Goal: Use online tool/utility: Utilize a website feature to perform a specific function

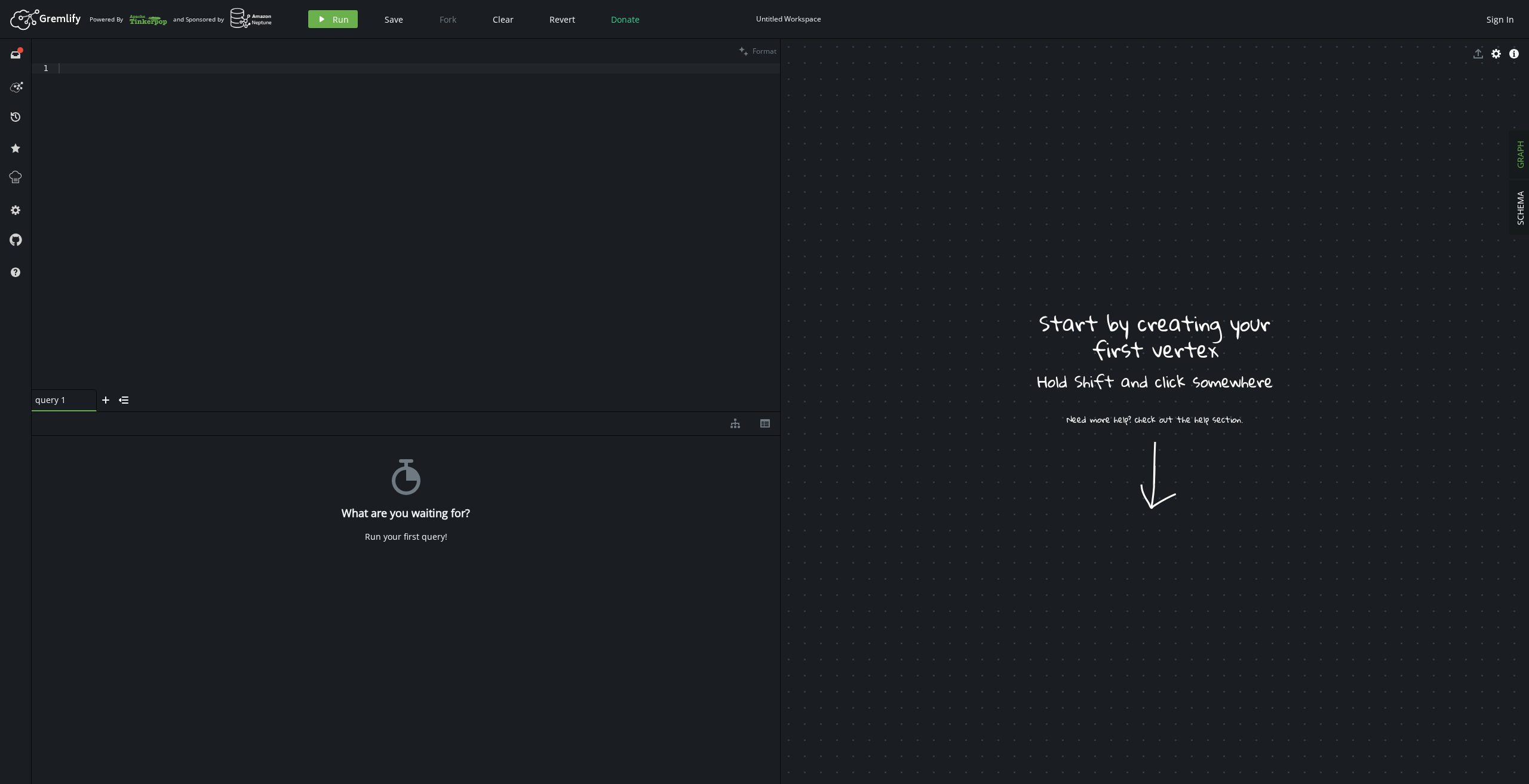
click at [177, 68] on div at bounding box center [418, 237] width 724 height 346
click at [152, 217] on div at bounding box center [418, 237] width 724 height 346
click at [388, 575] on div "stopwatch What are you waiting for? Run your first query!" at bounding box center [406, 607] width 748 height 343
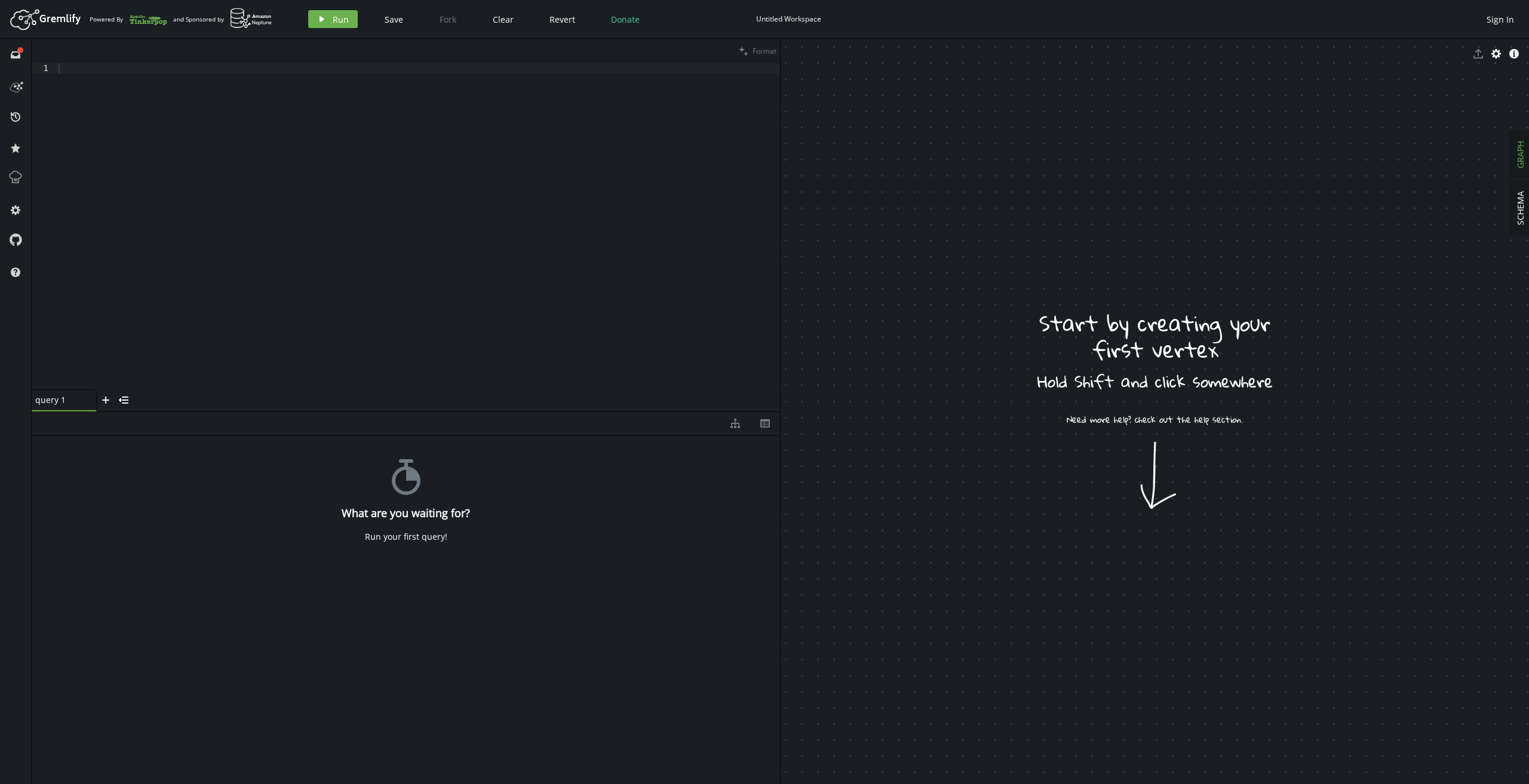
click at [306, 229] on div at bounding box center [418, 237] width 724 height 346
click at [317, 18] on icon "play" at bounding box center [322, 19] width 10 height 10
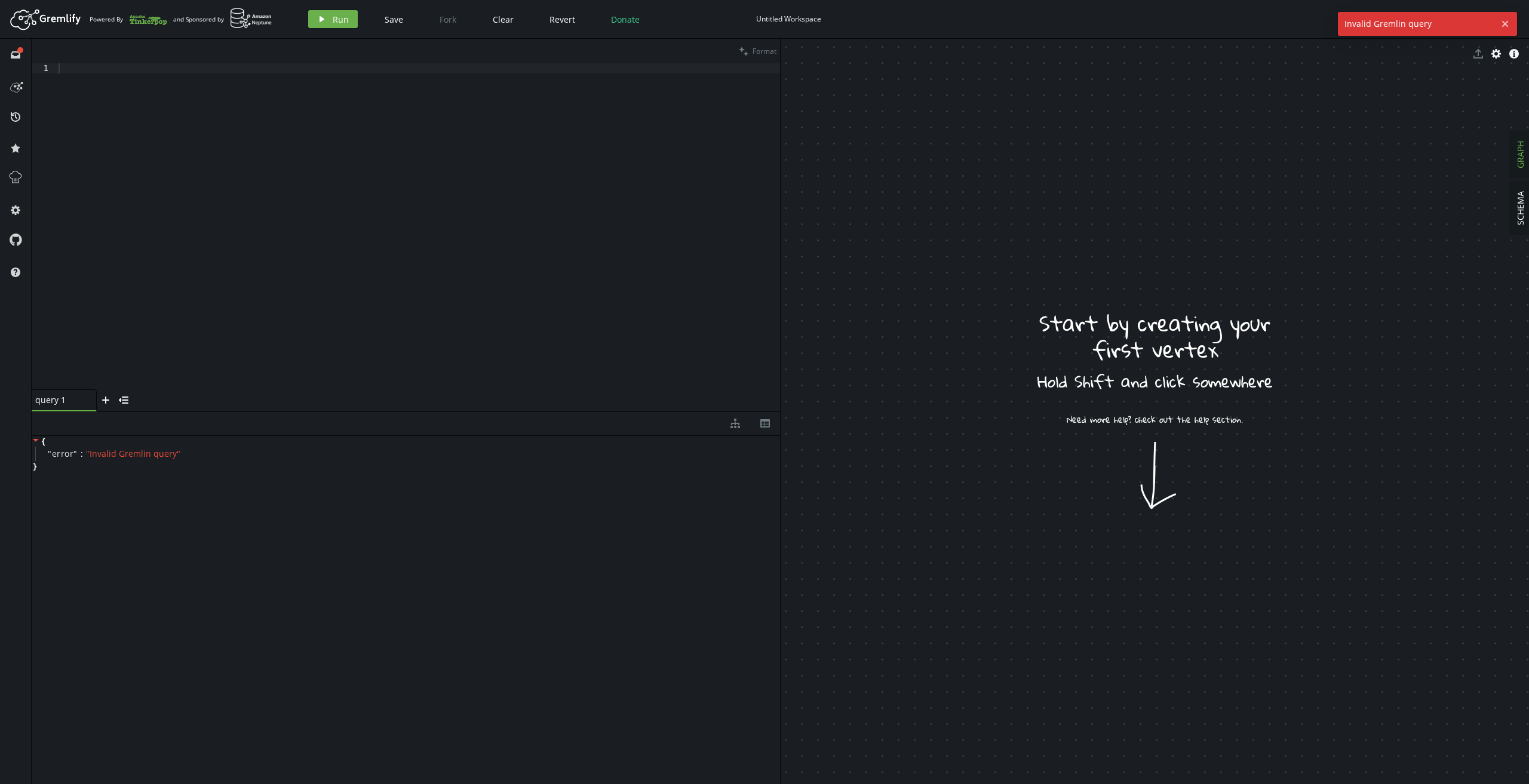
click at [163, 477] on div "{ " error " : " Invalid Gremlin query " }" at bounding box center [406, 607] width 748 height 343
click at [128, 189] on div at bounding box center [418, 237] width 724 height 346
type textarea "g.v()"
click at [323, 15] on icon "play" at bounding box center [322, 19] width 10 height 10
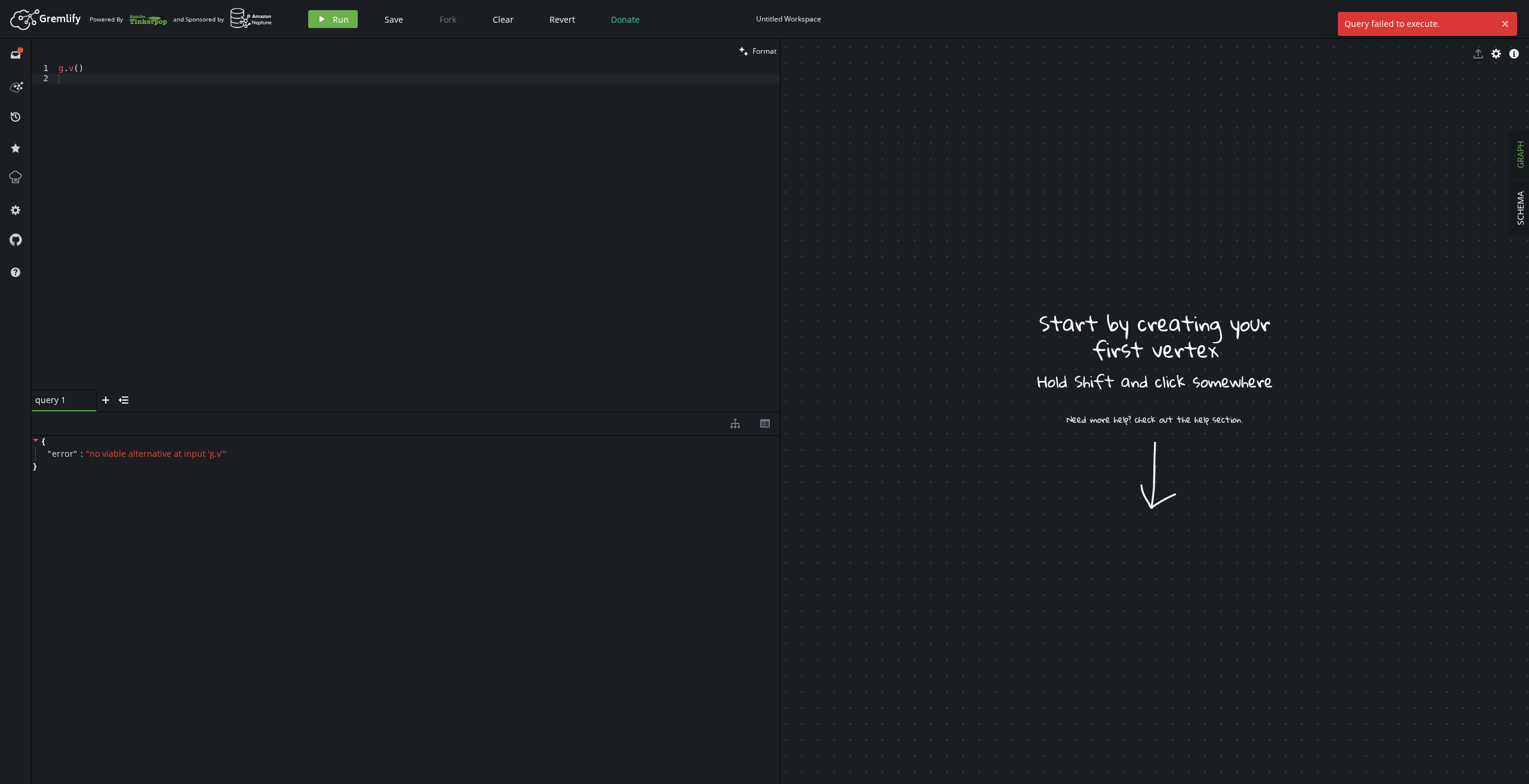
click at [1523, 199] on span "SCHEMA" at bounding box center [1520, 208] width 12 height 34
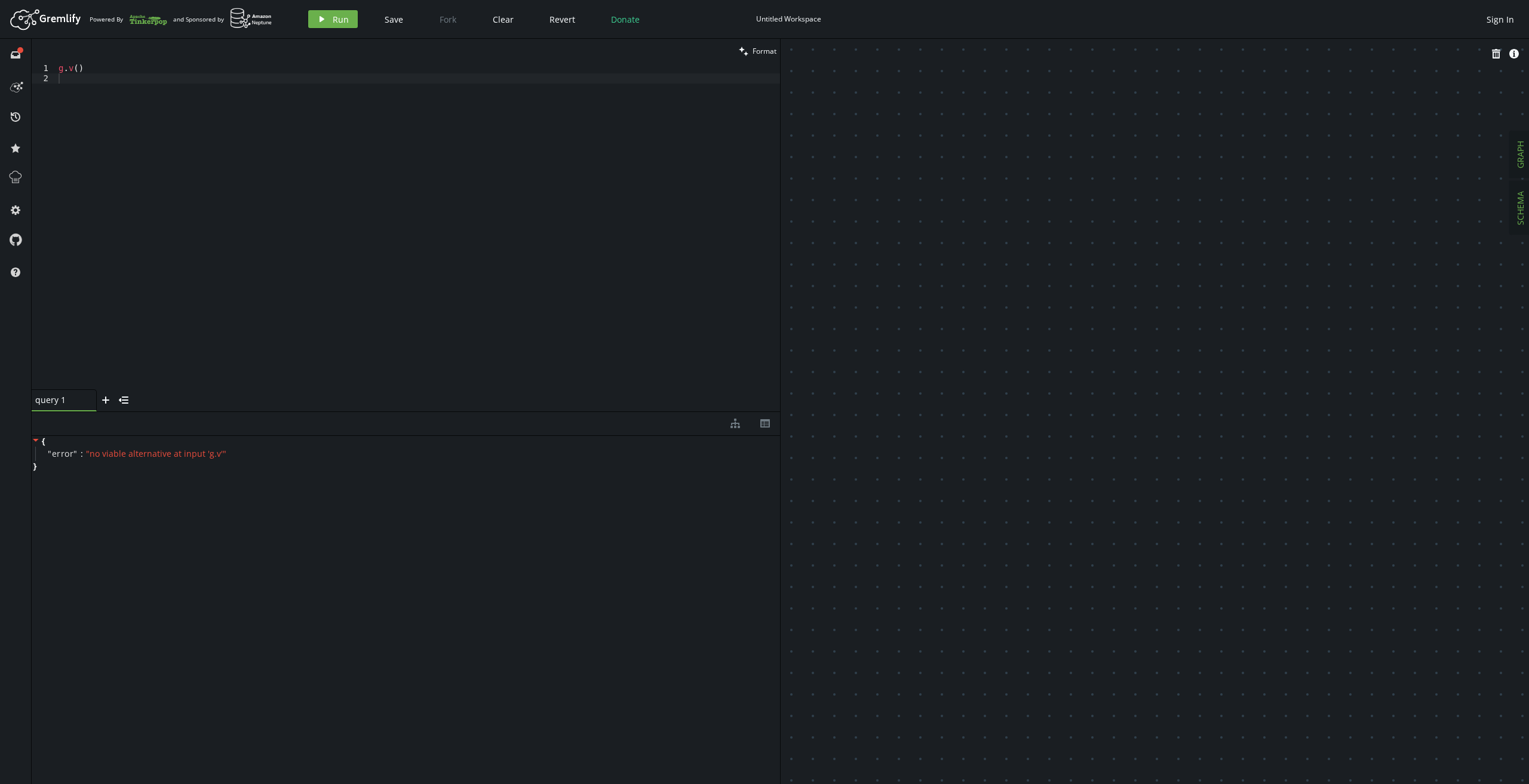
click at [1515, 140] on button "GRAPH" at bounding box center [1520, 154] width 21 height 47
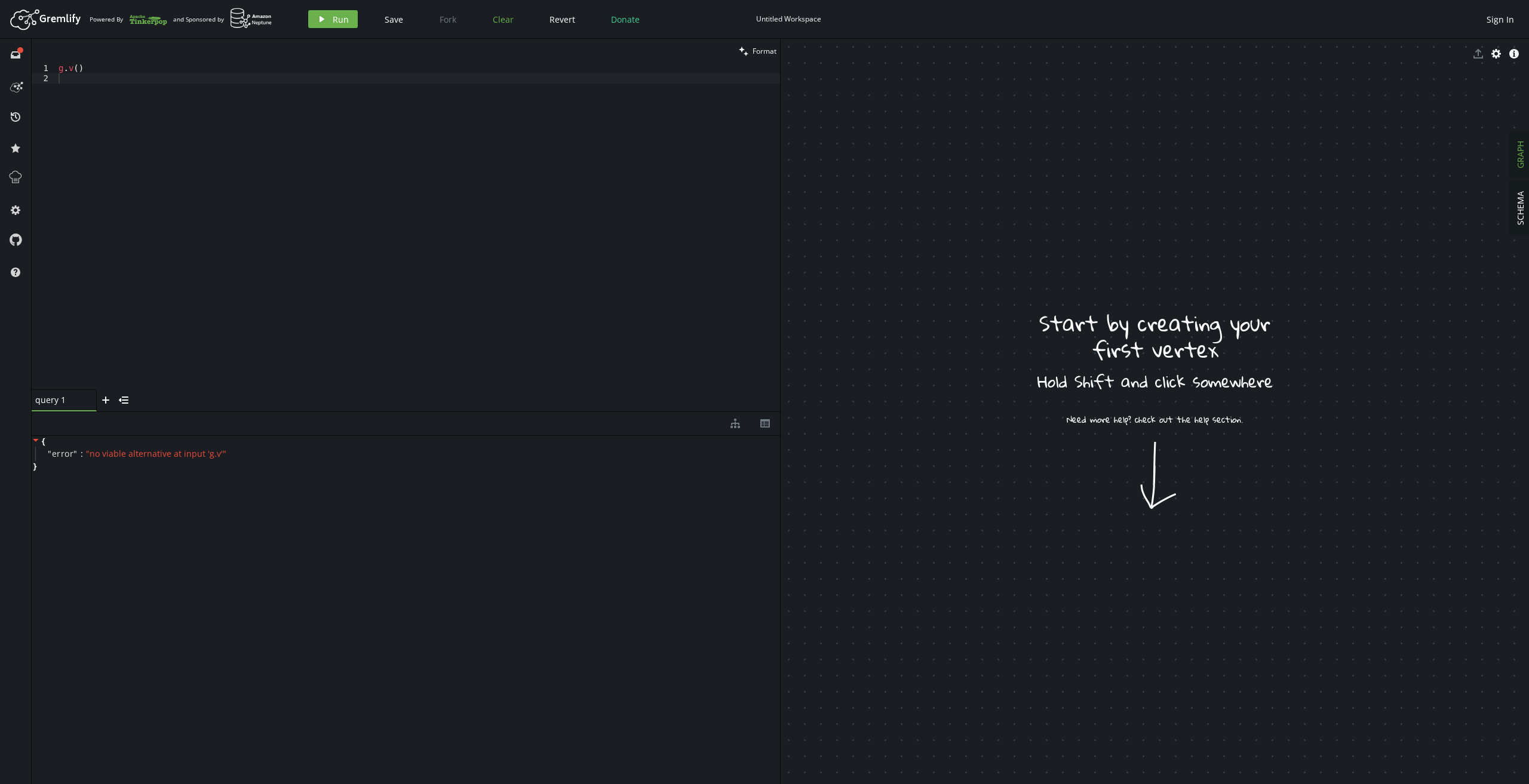
click at [497, 22] on span "Clear" at bounding box center [503, 19] width 21 height 12
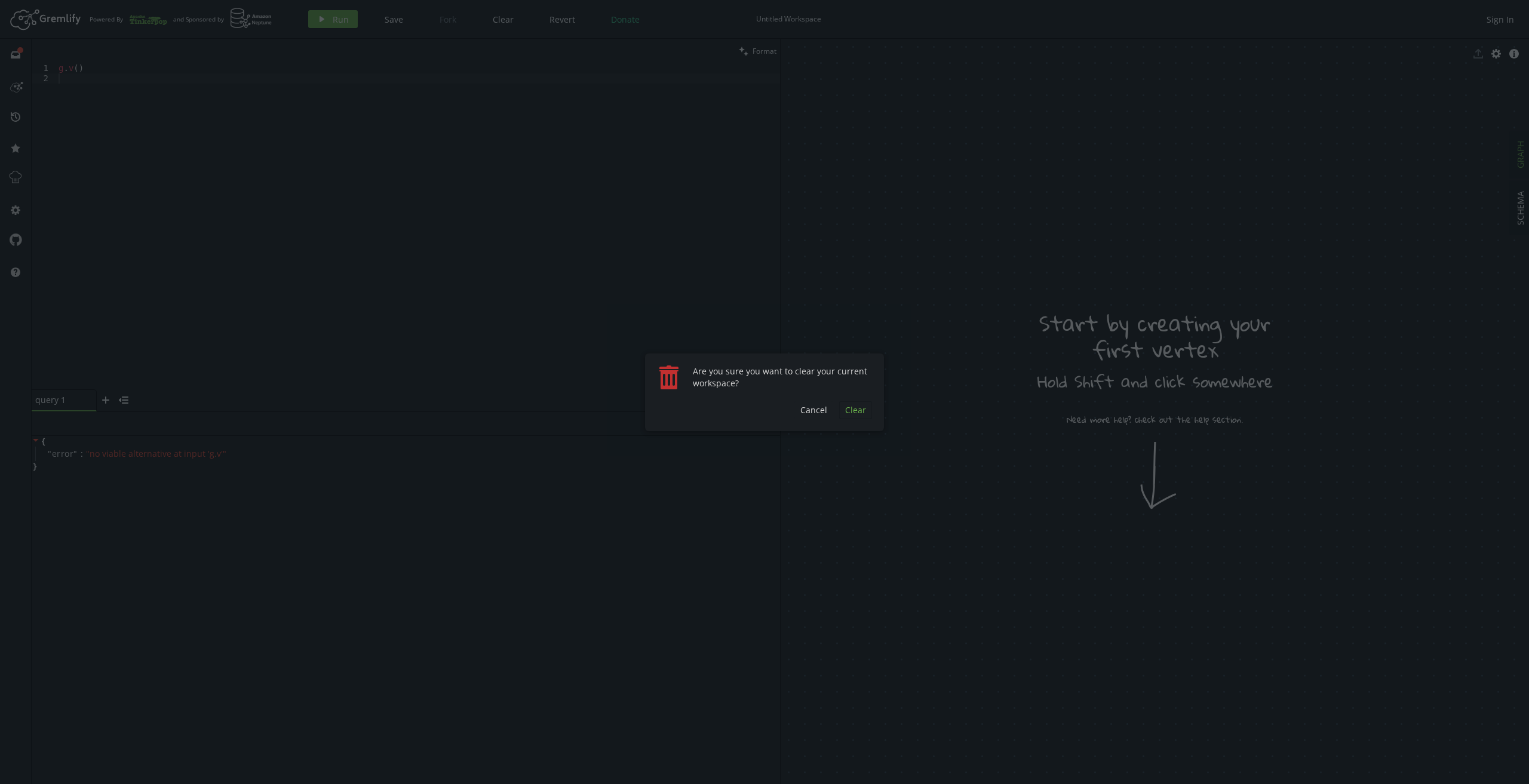
click at [857, 408] on span "Clear" at bounding box center [856, 410] width 21 height 12
